Goal: Information Seeking & Learning: Learn about a topic

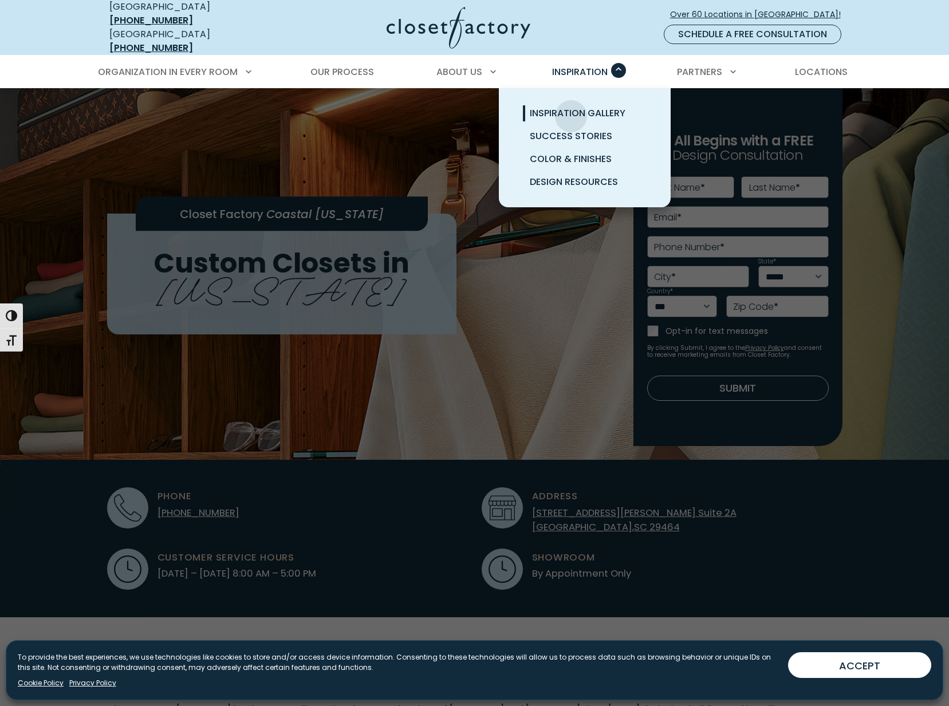
click at [571, 108] on span "Inspiration Gallery" at bounding box center [578, 113] width 96 height 13
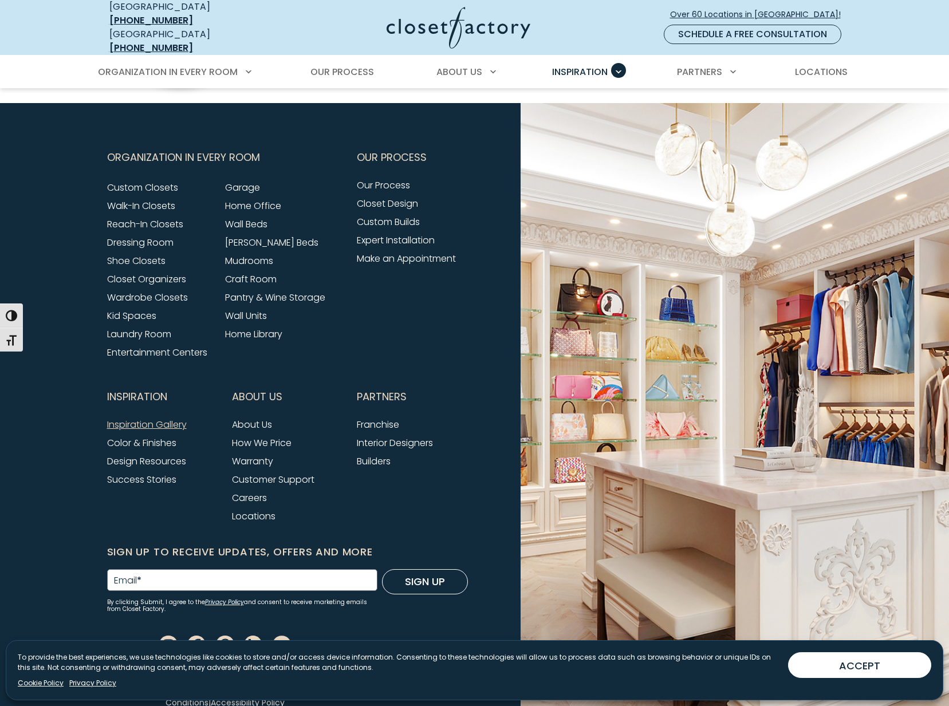
scroll to position [1344, 0]
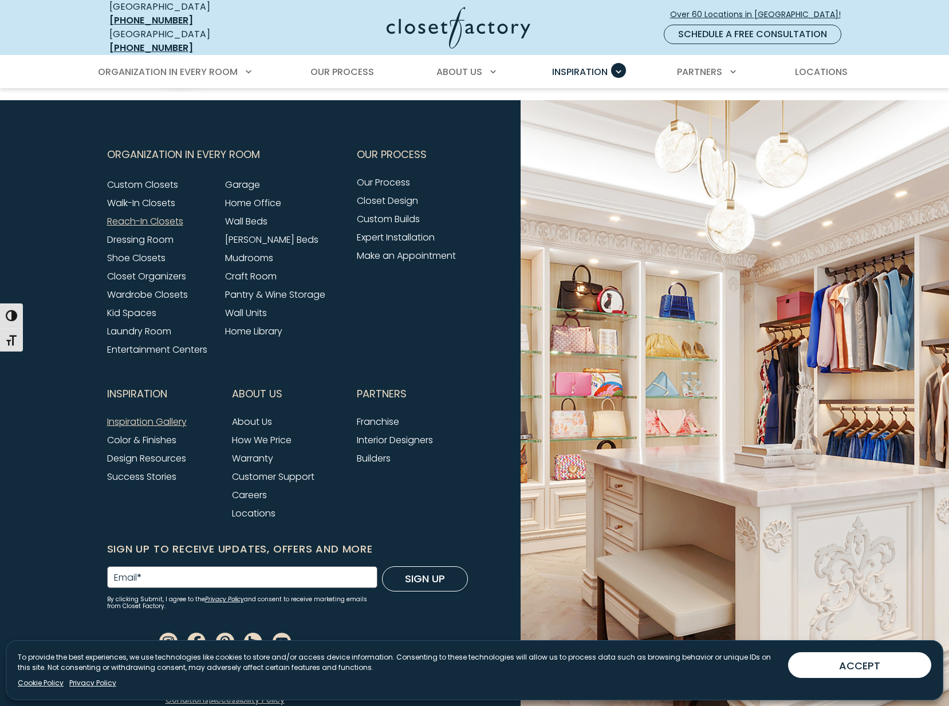
click at [141, 216] on link "Reach-In Closets" at bounding box center [145, 221] width 76 height 13
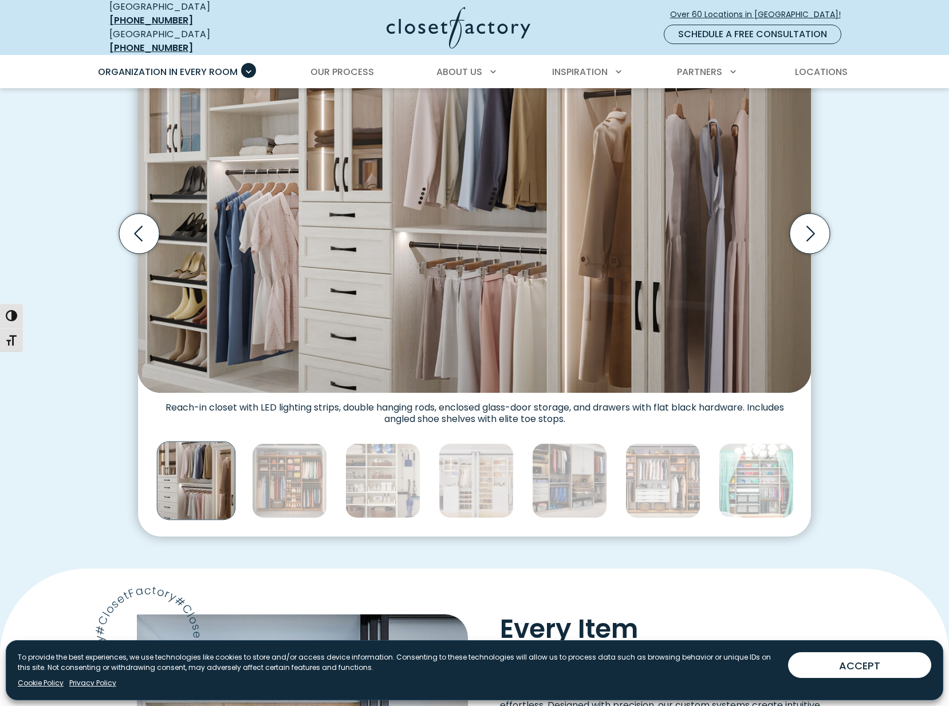
scroll to position [372, 0]
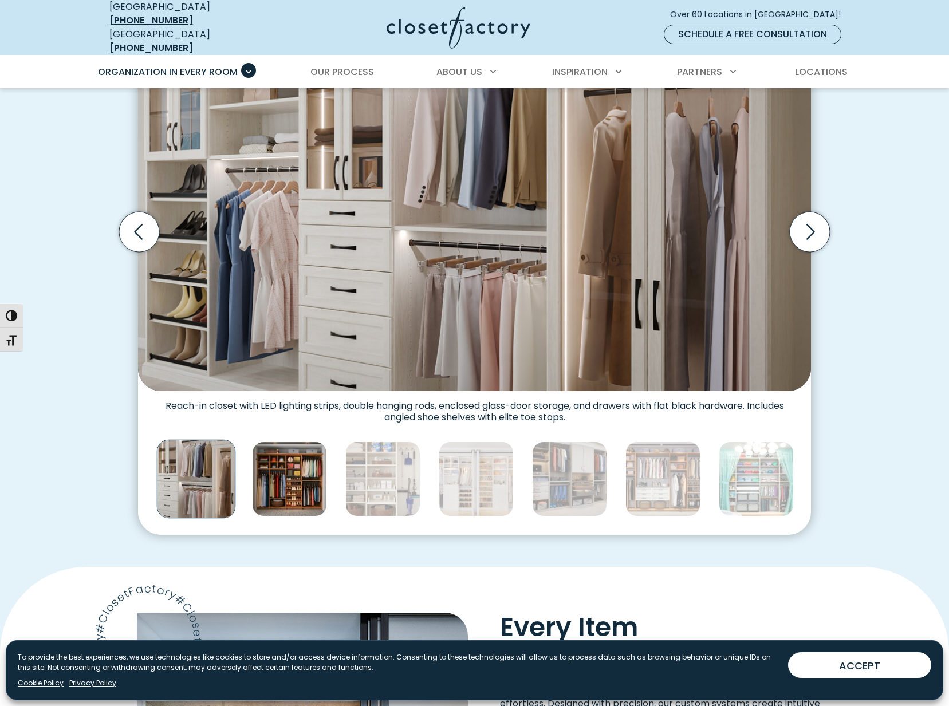
click at [279, 466] on img "Thumbnail Gallery" at bounding box center [289, 479] width 75 height 75
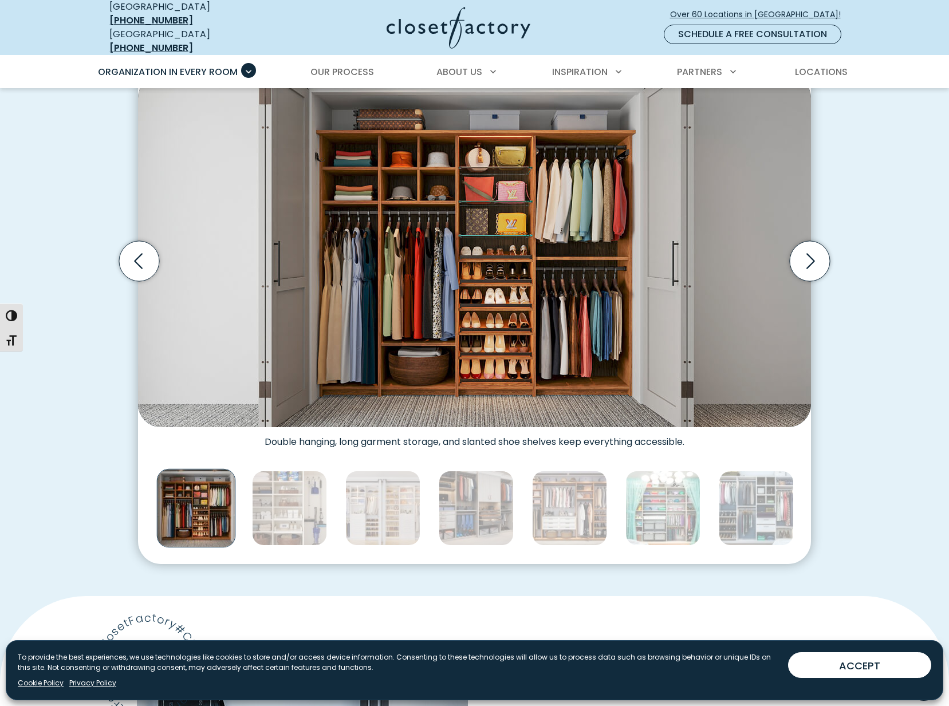
scroll to position [342, 0]
click at [376, 482] on img "Thumbnail Gallery" at bounding box center [382, 508] width 75 height 75
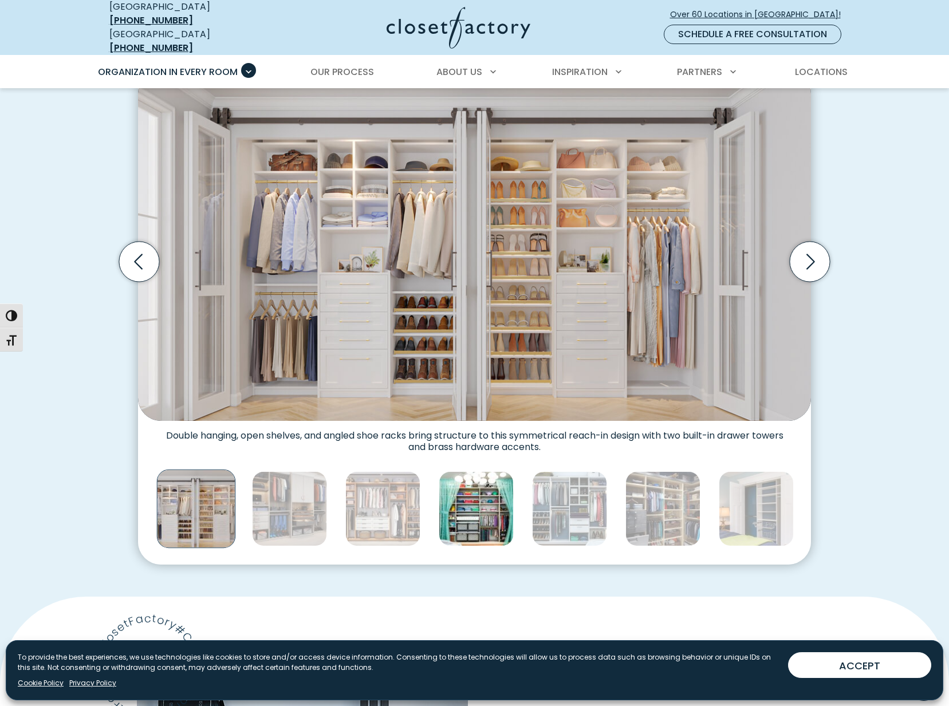
click at [471, 494] on img "Thumbnail Gallery" at bounding box center [476, 508] width 75 height 75
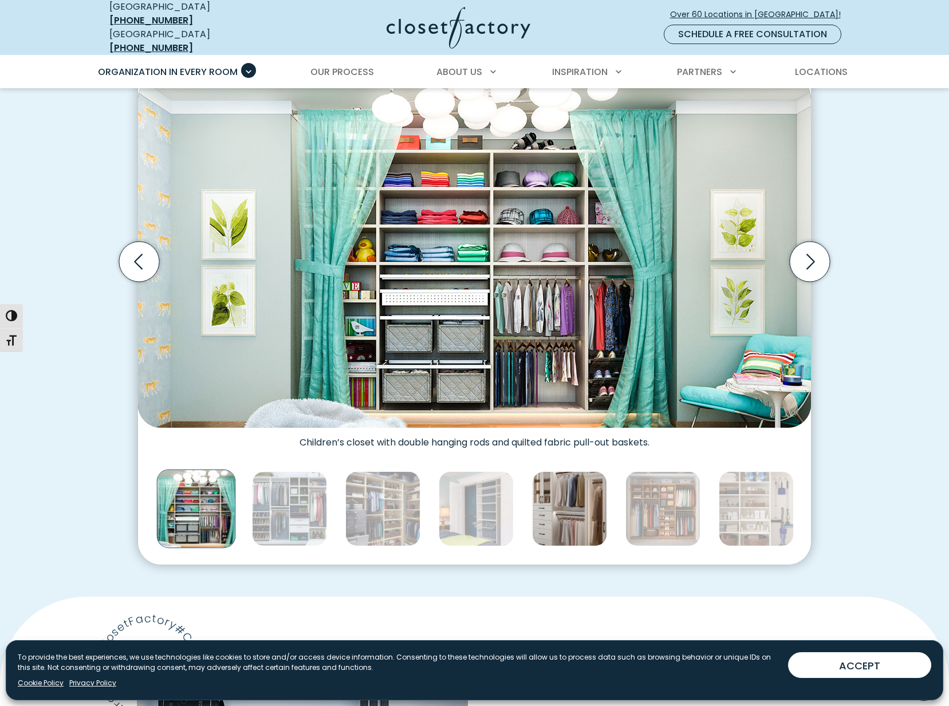
click at [565, 493] on img "Thumbnail Gallery" at bounding box center [569, 508] width 75 height 75
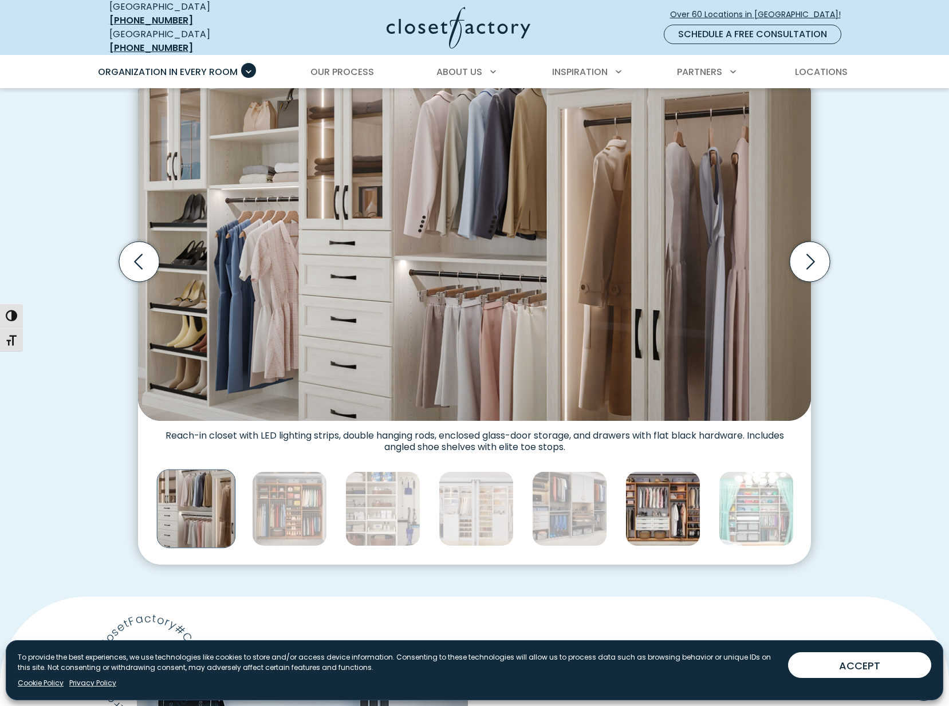
click at [660, 493] on img "Thumbnail Gallery" at bounding box center [662, 508] width 75 height 75
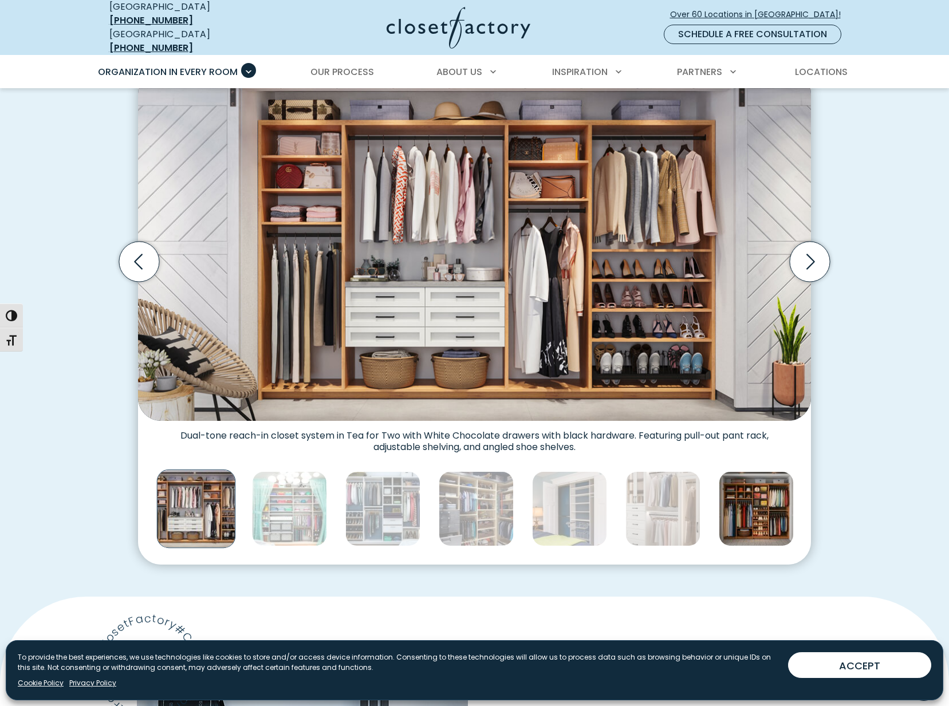
click at [750, 492] on img "Thumbnail Gallery" at bounding box center [756, 508] width 75 height 75
